Goal: Task Accomplishment & Management: Complete application form

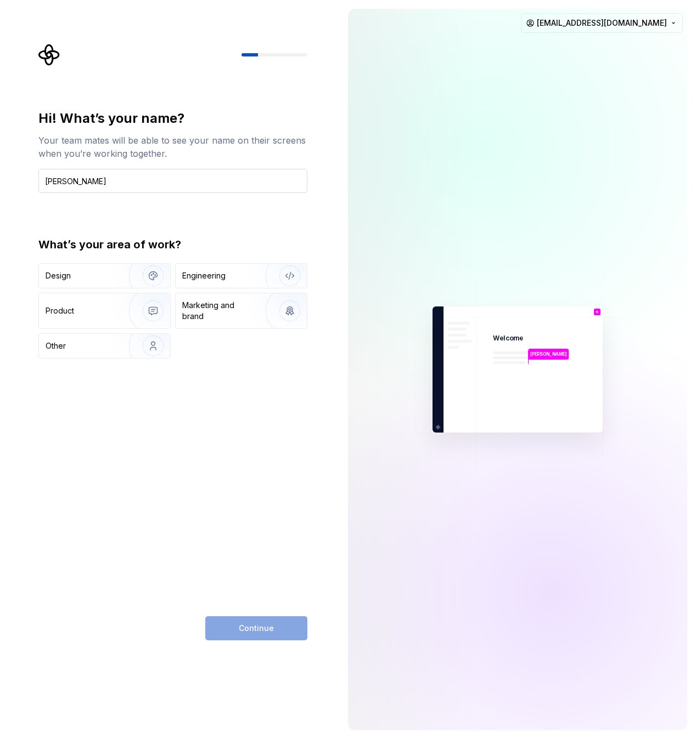
click at [55, 179] on input "[PERSON_NAME]" at bounding box center [172, 181] width 269 height 24
type input "[PERSON_NAME]"
click at [216, 470] on div "Hi! What’s your name? Your team mates will be able to see your name on their sc…" at bounding box center [172, 375] width 269 height 531
click at [153, 304] on img "button" at bounding box center [146, 311] width 70 height 74
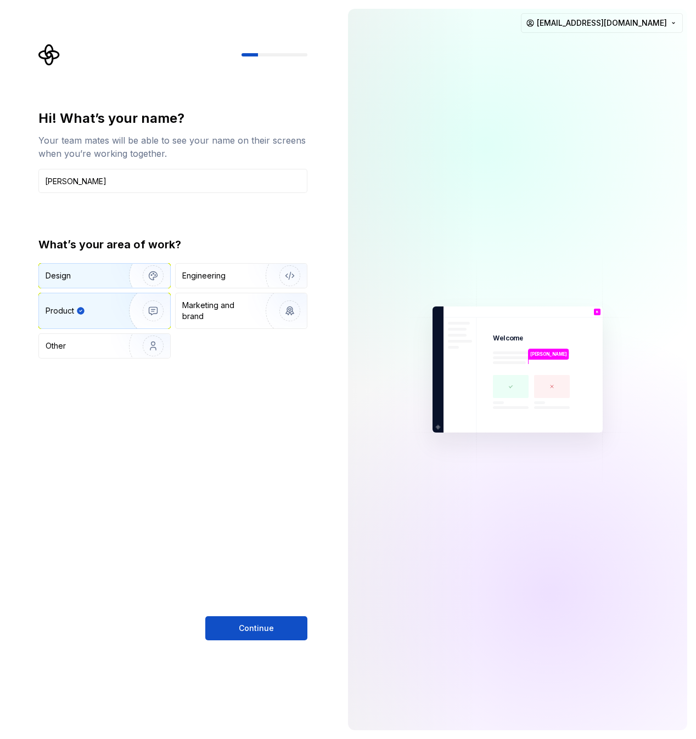
click at [152, 274] on img "button" at bounding box center [146, 276] width 70 height 74
click at [158, 306] on img "button" at bounding box center [146, 311] width 70 height 74
click at [249, 627] on span "Continue" at bounding box center [256, 628] width 35 height 11
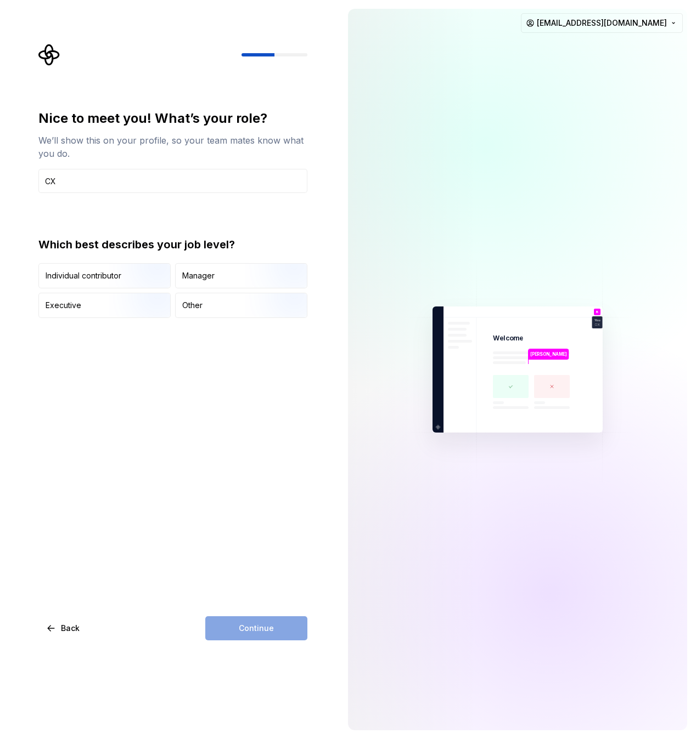
type input "C"
type input "Design System Specialist"
click at [154, 279] on img "button" at bounding box center [144, 290] width 70 height 74
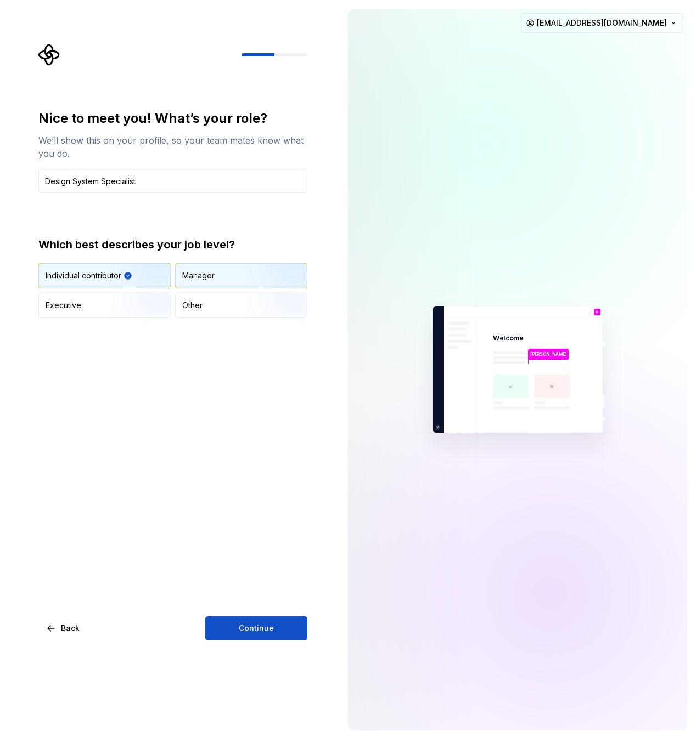
click at [247, 280] on img "button" at bounding box center [280, 290] width 70 height 74
click at [265, 633] on span "Continue" at bounding box center [256, 628] width 35 height 11
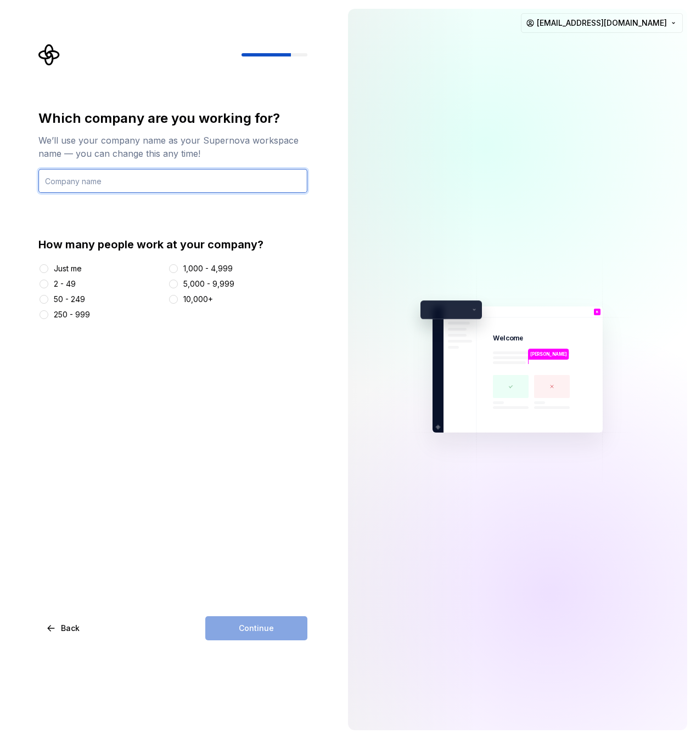
paste input "Ministry of Investments, Regional Development and Informatization of the [GEOGR…"
type input "Ministry of Investments, Regional Development and Informatization of the [GEOGR…"
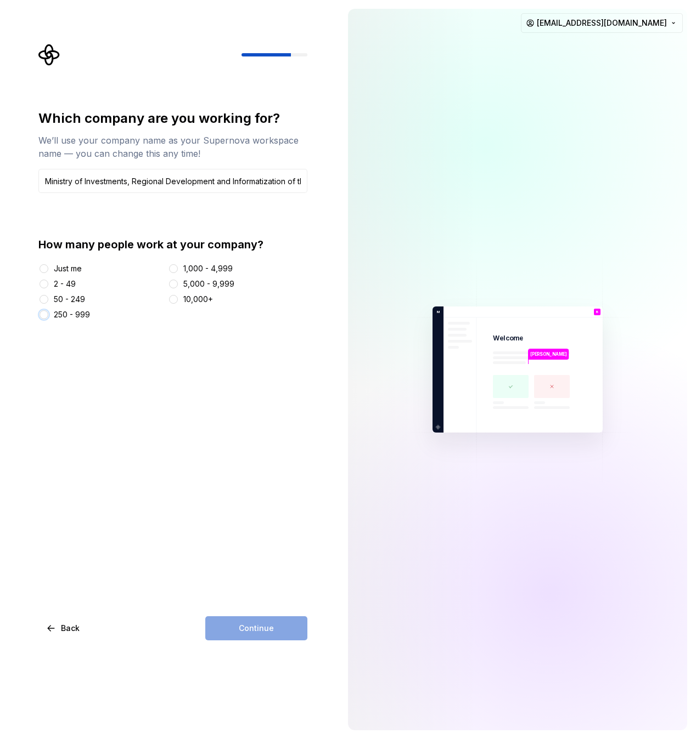
click at [42, 316] on button "250 - 999" at bounding box center [43, 314] width 9 height 9
click at [247, 628] on span "Continue" at bounding box center [256, 628] width 35 height 11
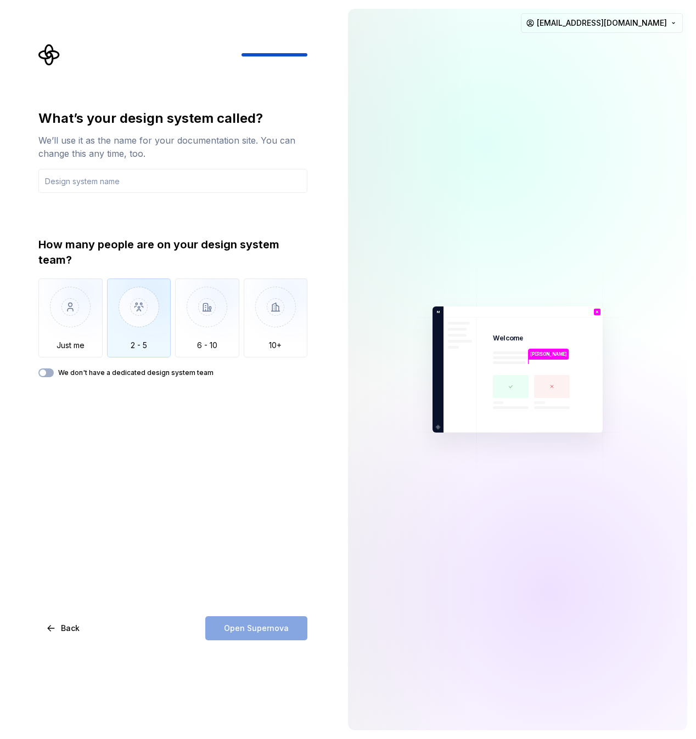
click at [146, 307] on img "button" at bounding box center [139, 316] width 64 height 74
click at [95, 184] on input "text" at bounding box center [172, 181] width 269 height 24
click at [164, 429] on div "What’s your design system called? We’ll use it as the name for your documentati…" at bounding box center [172, 375] width 269 height 531
click at [84, 336] on img "button" at bounding box center [70, 316] width 64 height 74
click at [131, 323] on img "button" at bounding box center [139, 316] width 64 height 74
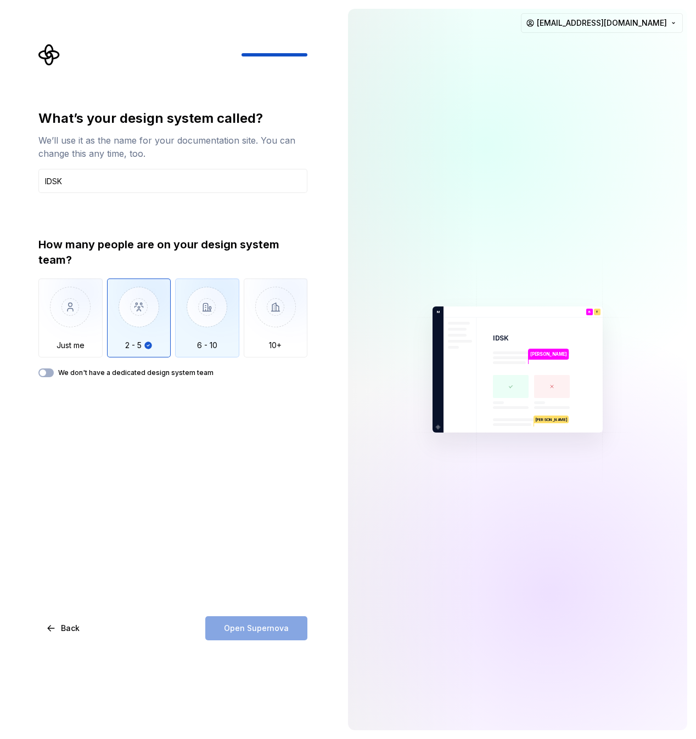
click at [204, 293] on img "button" at bounding box center [207, 316] width 64 height 74
click at [151, 320] on img "button" at bounding box center [139, 316] width 64 height 74
click at [213, 316] on img "button" at bounding box center [207, 316] width 64 height 74
click at [147, 320] on img "button" at bounding box center [139, 316] width 64 height 74
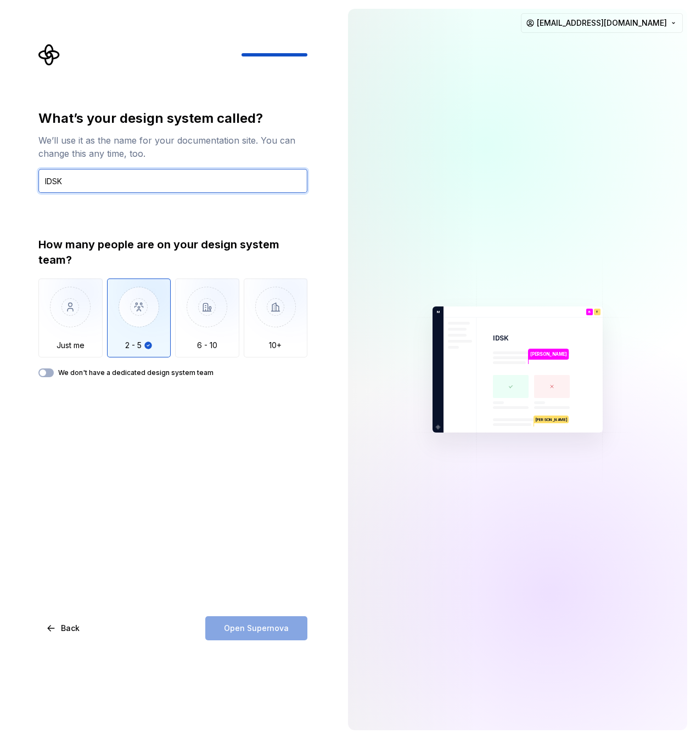
click at [87, 186] on input "IDSK" at bounding box center [172, 181] width 269 height 24
click at [251, 629] on div "Open Supernova" at bounding box center [256, 629] width 102 height 24
click at [51, 180] on input "IDSK" at bounding box center [172, 181] width 269 height 24
click at [124, 180] on input "IDSK" at bounding box center [172, 181] width 269 height 24
click at [125, 181] on input "IDSK" at bounding box center [172, 181] width 269 height 24
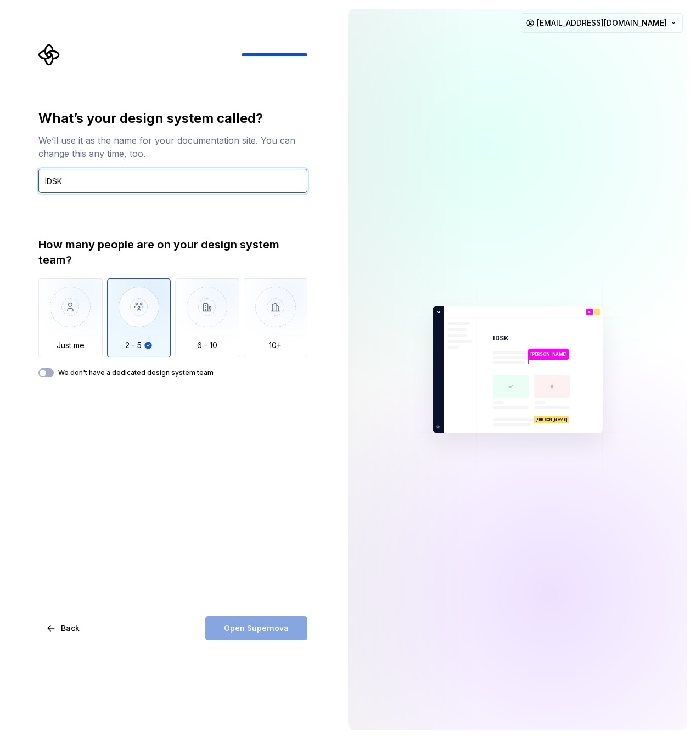
click at [126, 181] on input "IDSK" at bounding box center [172, 181] width 269 height 24
click at [156, 464] on div "What’s your design system called? We’ll use it as the name for your documentati…" at bounding box center [172, 375] width 269 height 531
click at [95, 184] on input "idsk" at bounding box center [172, 181] width 269 height 24
drag, startPoint x: 116, startPoint y: 200, endPoint x: 114, endPoint y: 460, distance: 260.0
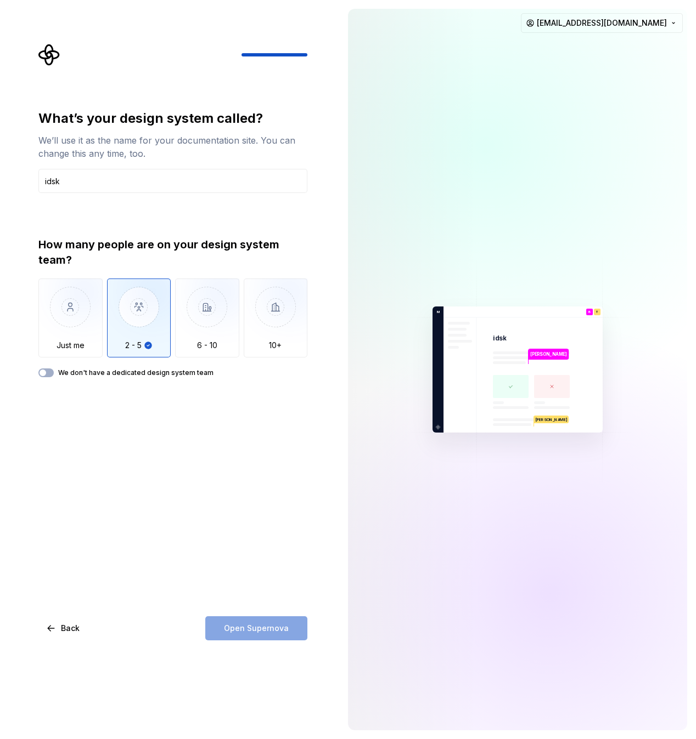
click at [114, 460] on div "What’s your design system called? We’ll use it as the name for your documentati…" at bounding box center [172, 375] width 269 height 531
click at [75, 182] on input "idsk" at bounding box center [172, 181] width 269 height 24
click at [145, 442] on div "What’s your design system called? We’ll use it as the name for your documentati…" at bounding box center [172, 375] width 269 height 531
click at [71, 184] on input "[DOMAIN_NAME]" at bounding box center [172, 181] width 269 height 24
type input "IDSK"
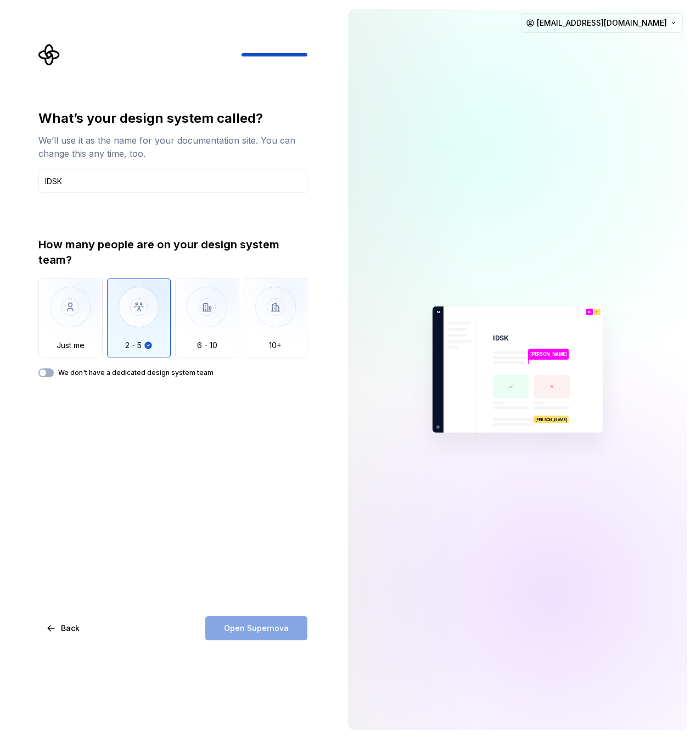
click at [144, 483] on div "What’s your design system called? We’ll use it as the name for your documentati…" at bounding box center [172, 375] width 269 height 531
click at [47, 371] on button "We don't have a dedicated design system team" at bounding box center [45, 373] width 15 height 9
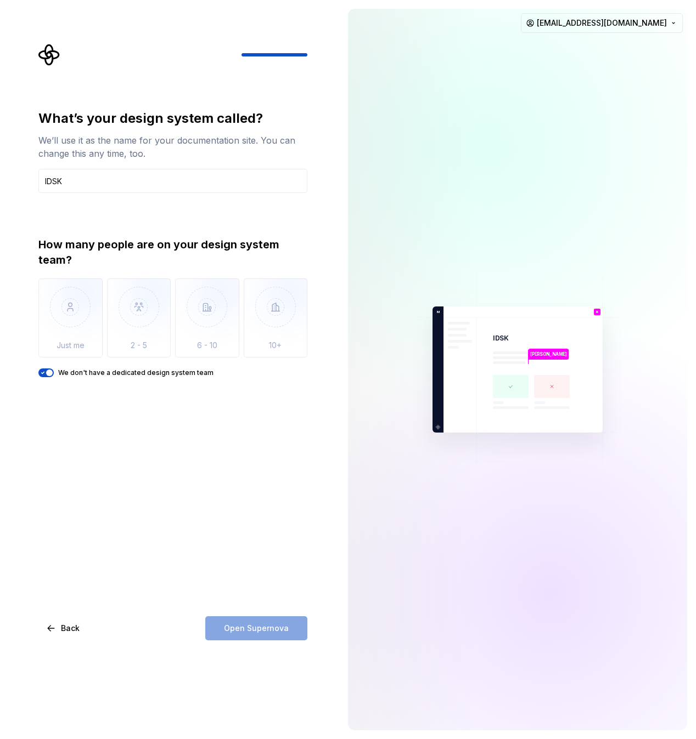
click at [43, 373] on icon "button" at bounding box center [43, 373] width 3 height 2
click at [273, 631] on div "Open Supernova" at bounding box center [256, 629] width 102 height 24
click at [67, 631] on span "Back" at bounding box center [70, 628] width 19 height 11
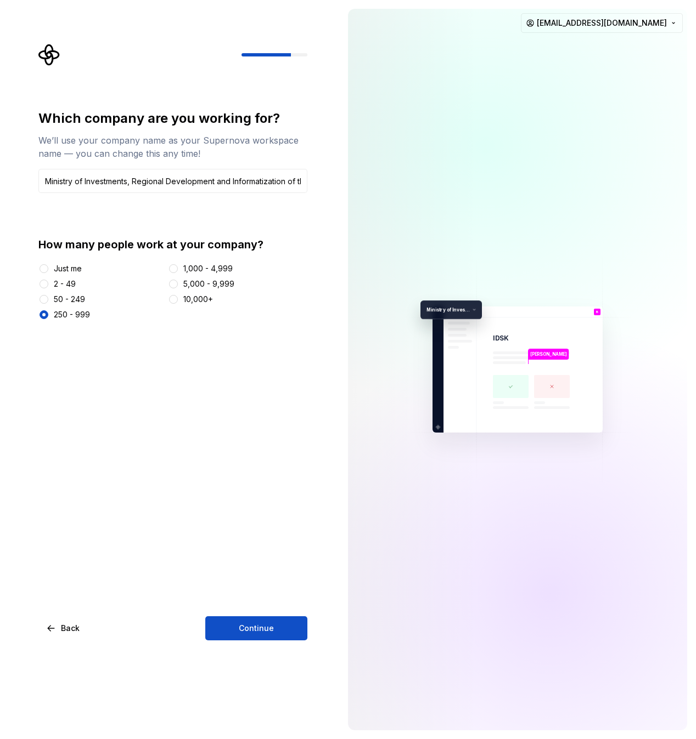
scroll to position [0, 71]
click at [105, 180] on input "Ministry of Investments, Regional Development and Informatization of the [GEOGR…" at bounding box center [172, 181] width 269 height 24
drag, startPoint x: 105, startPoint y: 180, endPoint x: 398, endPoint y: 180, distance: 293.5
click at [398, 180] on div "Which company are you working for? We’ll use your company name as your Supernov…" at bounding box center [348, 369] width 696 height 739
click at [93, 181] on input "Ministry of Investments, Regional Development and Informatization of the [GEOGR…" at bounding box center [172, 181] width 269 height 24
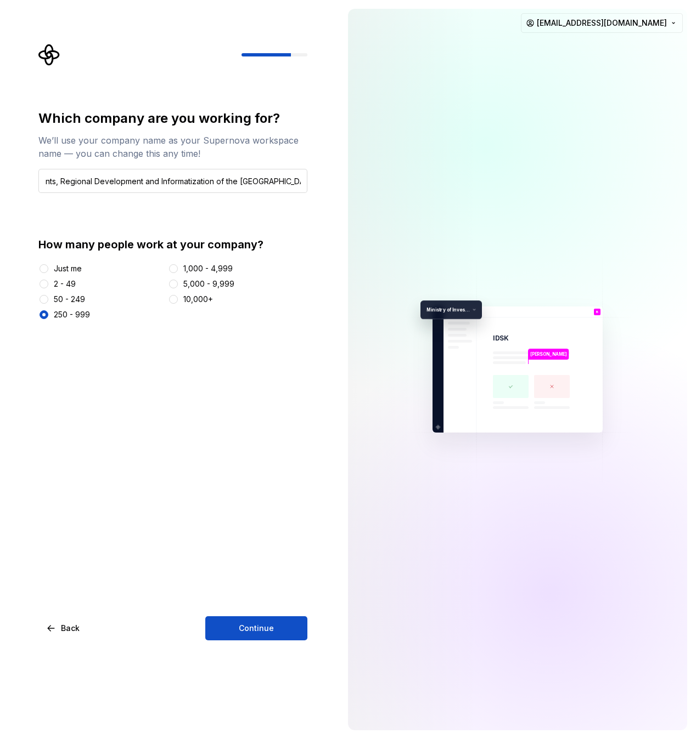
click at [93, 181] on input "Ministry of Investments, Regional Development and Informatization of the [GEOGR…" at bounding box center [172, 181] width 269 height 24
click at [79, 182] on input "Ministry of Investments, Regional Development and Informatization of the [GEOGR…" at bounding box center [172, 181] width 269 height 24
drag, startPoint x: 79, startPoint y: 182, endPoint x: 28, endPoint y: 184, distance: 51.1
click at [28, 184] on div "Which company are you working for? We’ll use your company name as your Supernov…" at bounding box center [169, 369] width 339 height 739
click at [128, 182] on input "Ministry of Investments, Regional Development and Informatization of the [GEOGR…" at bounding box center [172, 181] width 269 height 24
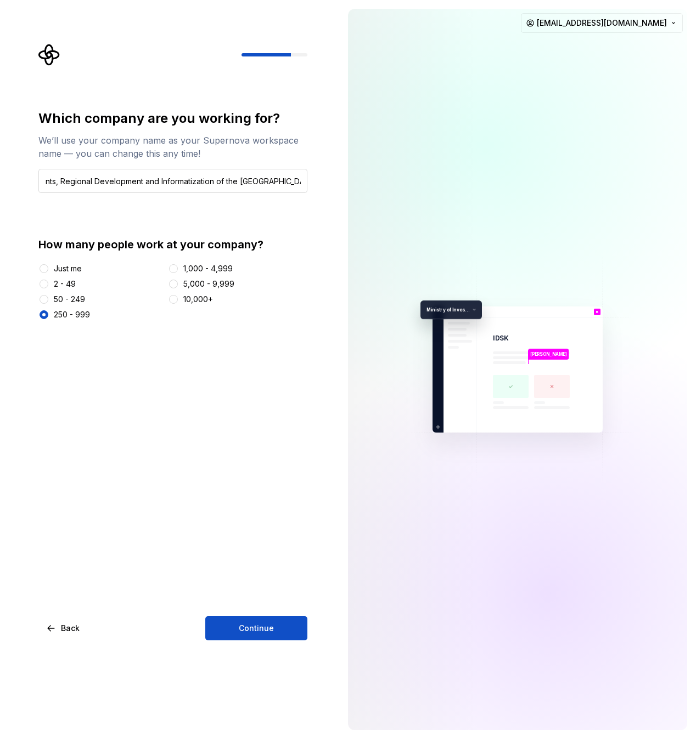
click at [111, 182] on input "Ministry of Investments, Regional Development and Informatization of the [GEOGR…" at bounding box center [172, 181] width 269 height 24
drag, startPoint x: 111, startPoint y: 182, endPoint x: 224, endPoint y: 180, distance: 113.0
click at [224, 180] on input "Ministry of Investments, Regional Development and Informatization of the [GEOGR…" at bounding box center [172, 181] width 269 height 24
click at [92, 182] on input "Ministry of I.R.R. and Informatization of the [GEOGRAPHIC_DATA]" at bounding box center [172, 181] width 269 height 24
drag, startPoint x: 86, startPoint y: 183, endPoint x: 115, endPoint y: 183, distance: 29.6
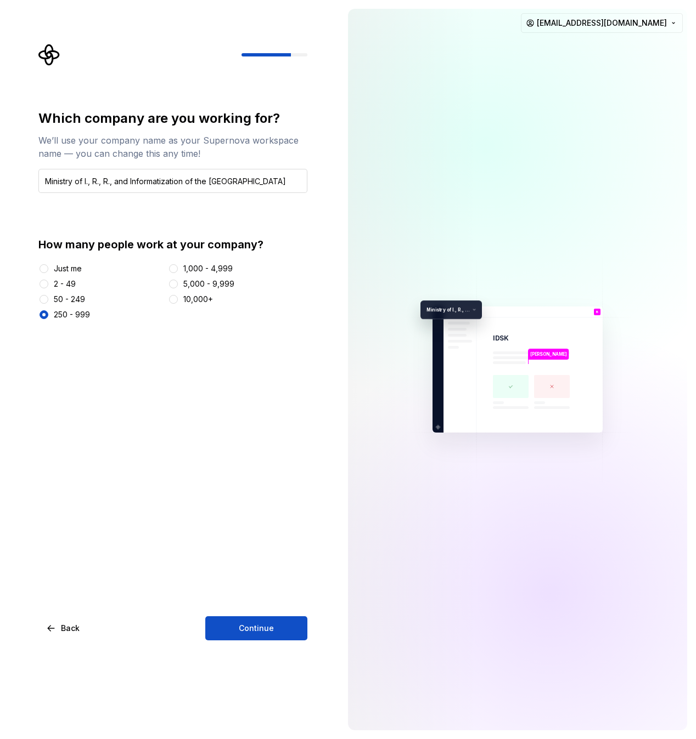
click at [115, 183] on input "Ministry of I., R., R., and Informatization of the [GEOGRAPHIC_DATA]" at bounding box center [172, 181] width 269 height 24
click at [267, 182] on input "Ministry of ... and Informatization of the [GEOGRAPHIC_DATA]" at bounding box center [172, 181] width 269 height 24
type input "Ministry of ... and Informatization of the [GEOGRAPHIC_DATA]"
click at [251, 628] on span "Continue" at bounding box center [256, 628] width 35 height 11
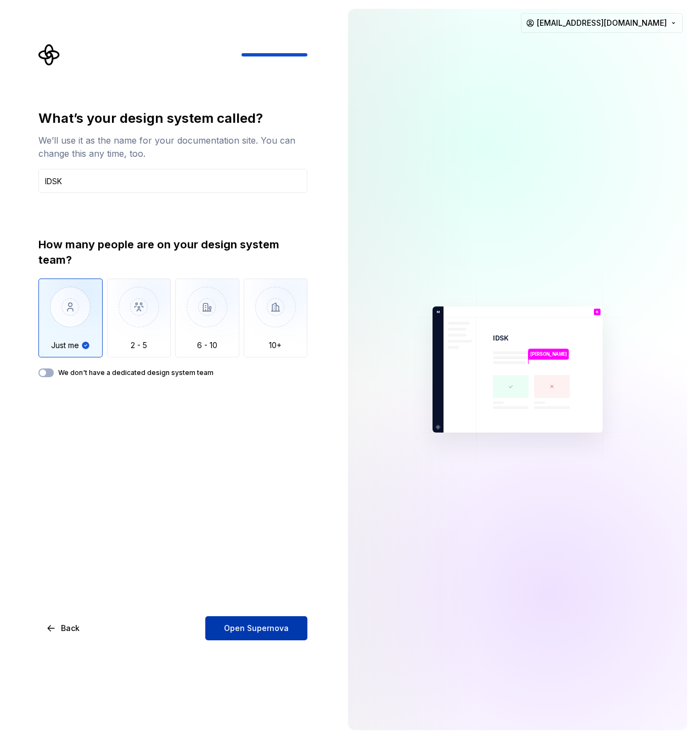
click at [257, 629] on span "Open Supernova" at bounding box center [256, 628] width 65 height 11
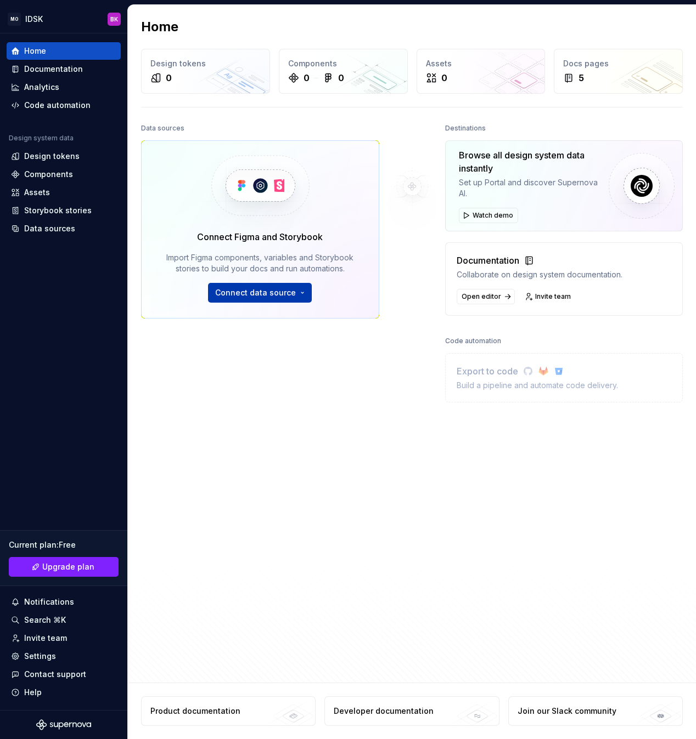
click at [274, 297] on span "Connect data source" at bounding box center [255, 292] width 81 height 11
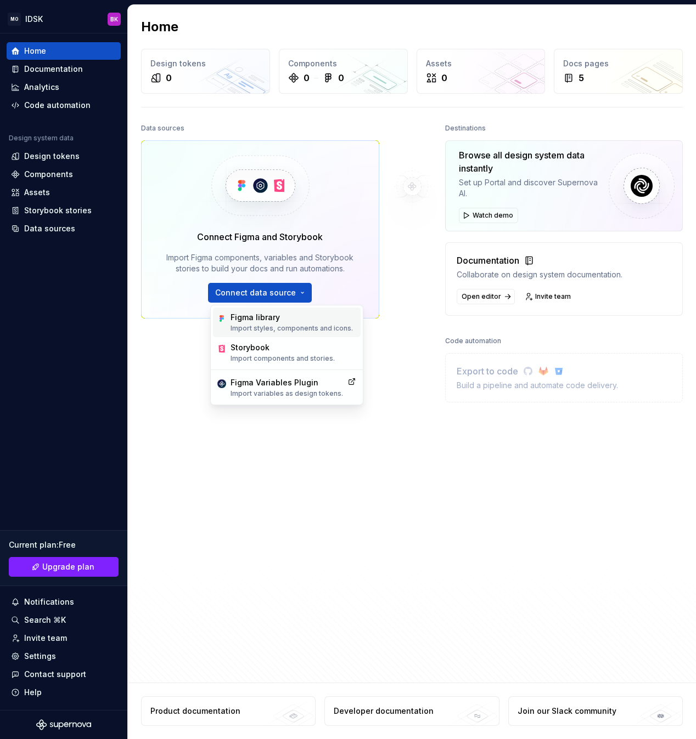
click at [275, 321] on div "Figma library" at bounding box center [291, 317] width 122 height 11
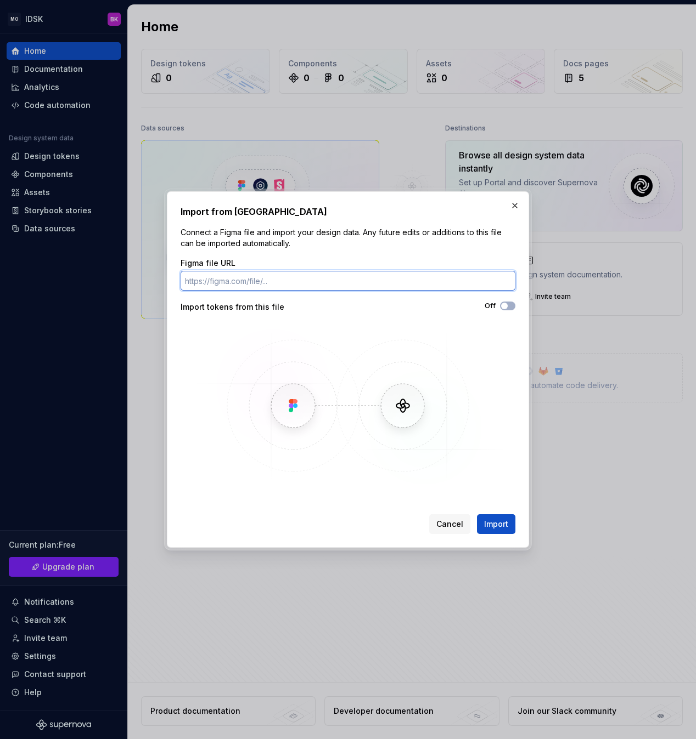
paste input "[URL][DOMAIN_NAME]"
type input "[URL][DOMAIN_NAME]"
click at [510, 309] on button "Off" at bounding box center [507, 306] width 15 height 9
click at [500, 525] on span "Import" at bounding box center [496, 524] width 24 height 11
click at [515, 204] on button "button" at bounding box center [514, 205] width 15 height 15
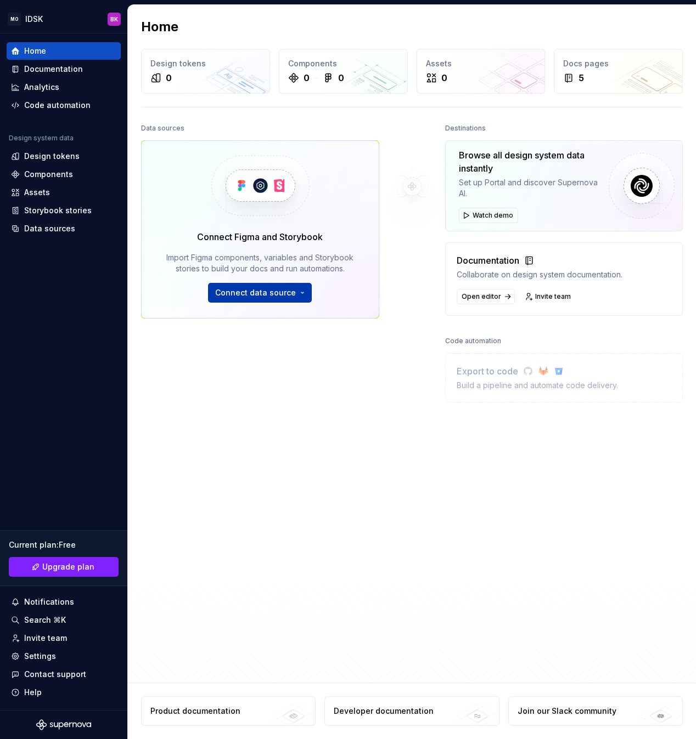
click at [285, 296] on span "Connect data source" at bounding box center [255, 292] width 81 height 11
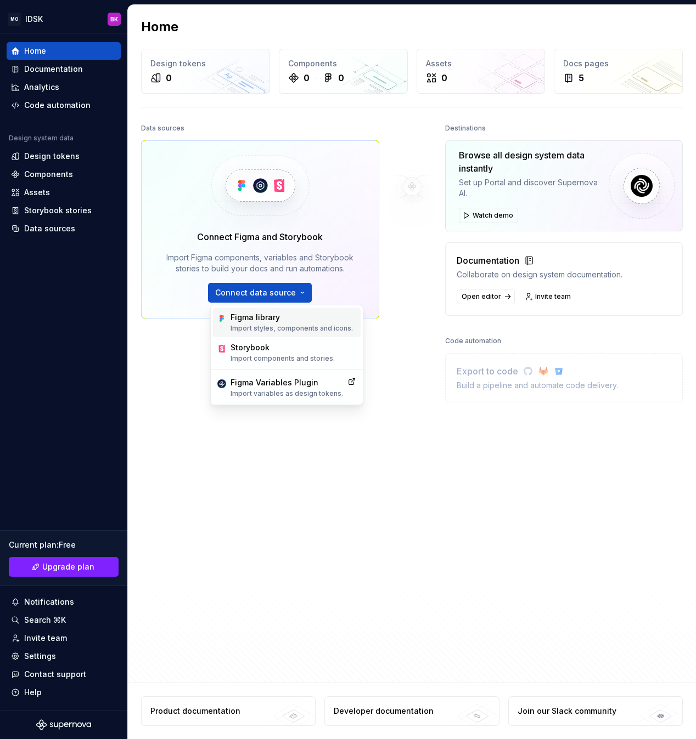
click at [271, 325] on p "Import styles, components and icons." at bounding box center [291, 328] width 122 height 9
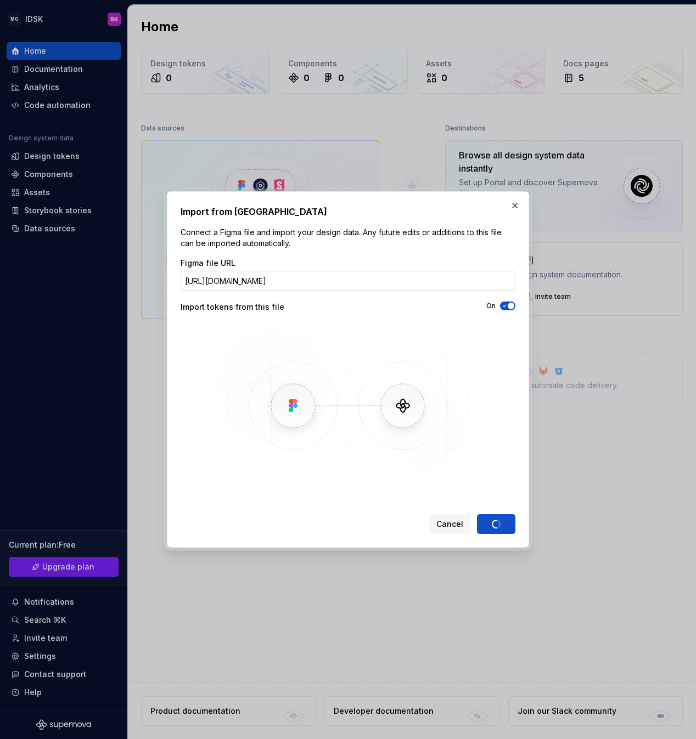
click at [433, 280] on input "[URL][DOMAIN_NAME]" at bounding box center [347, 281] width 335 height 20
drag, startPoint x: 434, startPoint y: 281, endPoint x: 585, endPoint y: 276, distance: 150.9
click at [585, 276] on div "Import from Figma Connect a Figma file and import your design data. Any future …" at bounding box center [348, 369] width 696 height 739
type input "[URL][DOMAIN_NAME]"
click at [493, 524] on div "Cancel Import" at bounding box center [472, 525] width 86 height 20
